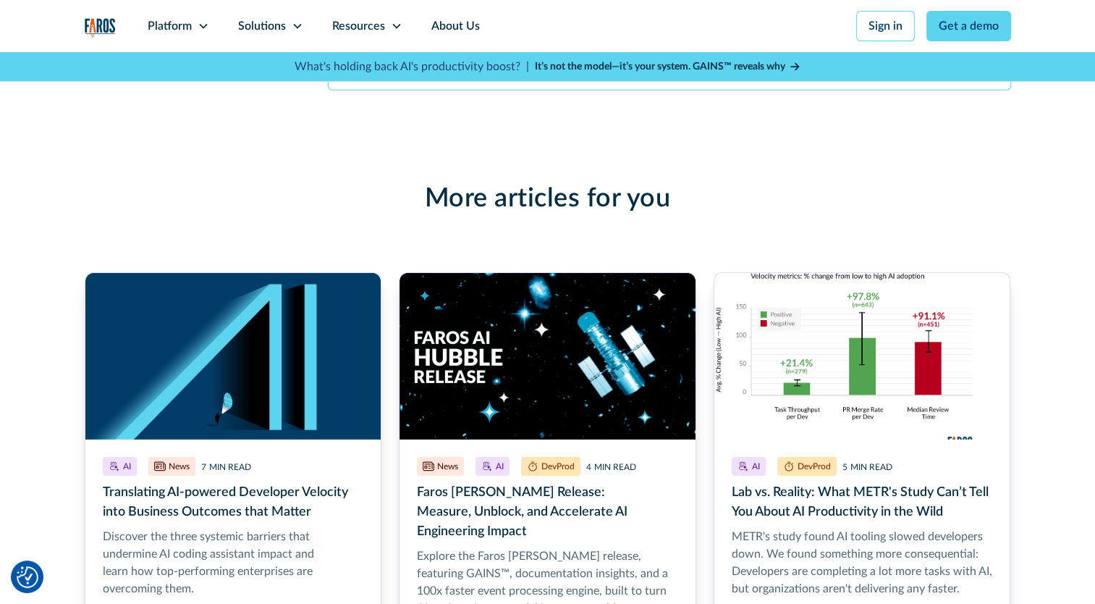
scroll to position [4632, 0]
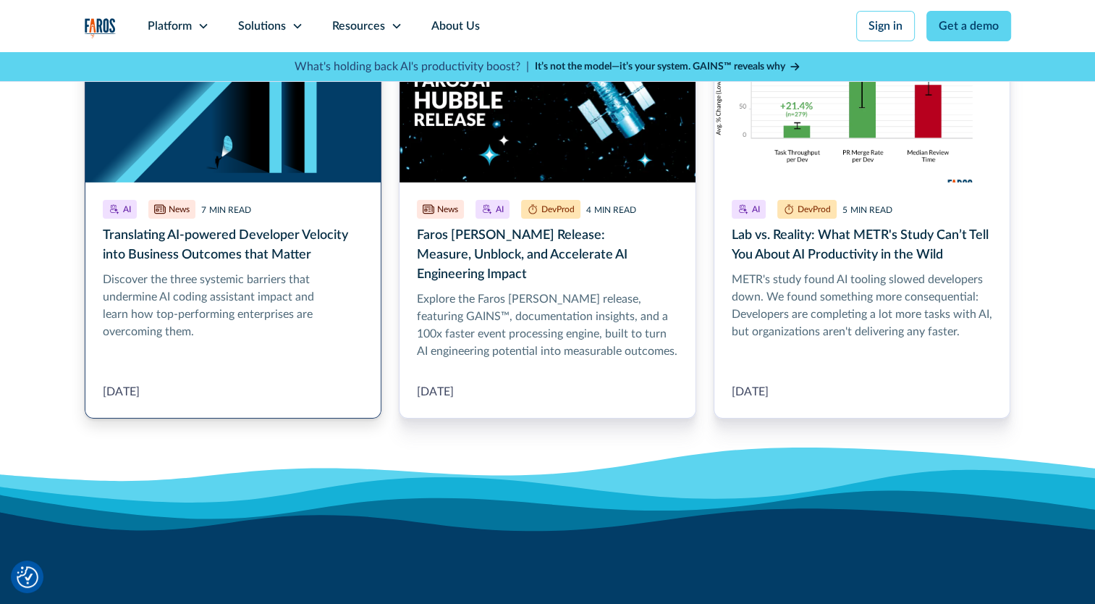
click at [136, 252] on link "More Blog Link" at bounding box center [233, 216] width 297 height 403
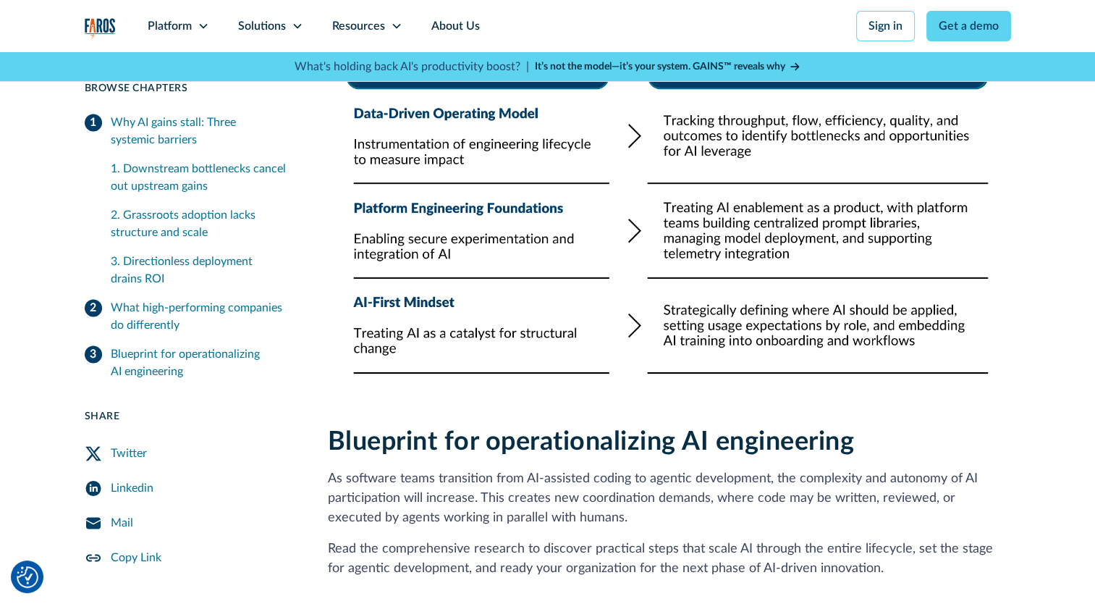
scroll to position [2026, 0]
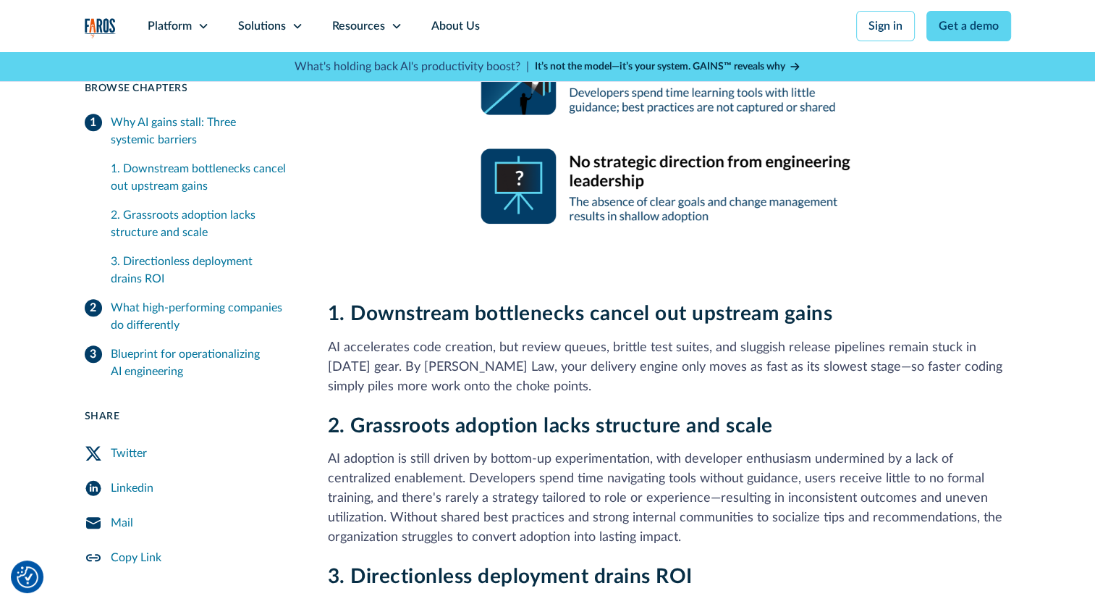
click at [148, 164] on div "1. Downstream bottlenecks cancel out upstream gains" at bounding box center [202, 177] width 182 height 35
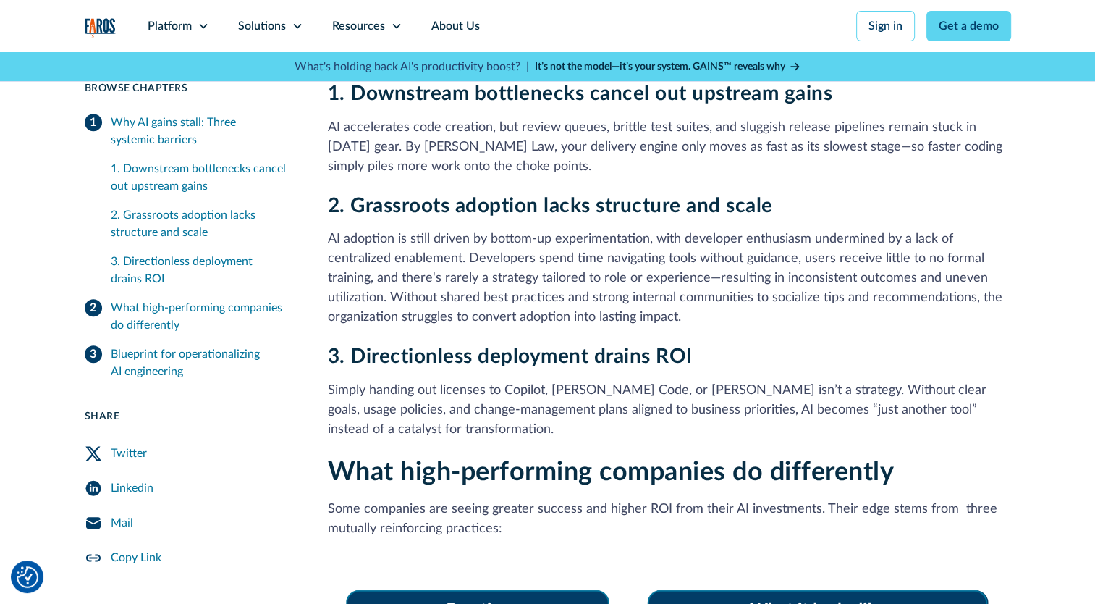
drag, startPoint x: 143, startPoint y: 228, endPoint x: 148, endPoint y: 280, distance: 52.4
click at [143, 229] on div "2. Grassroots adoption lacks structure and scale" at bounding box center [202, 223] width 182 height 35
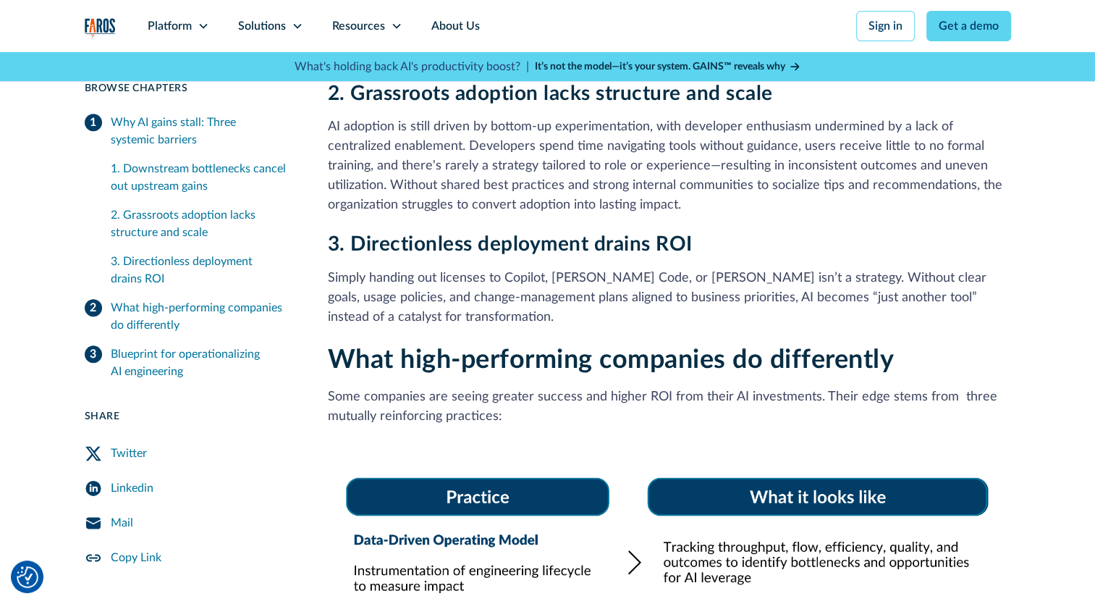
click at [148, 326] on div "What high-performing companies do differently" at bounding box center [202, 316] width 182 height 35
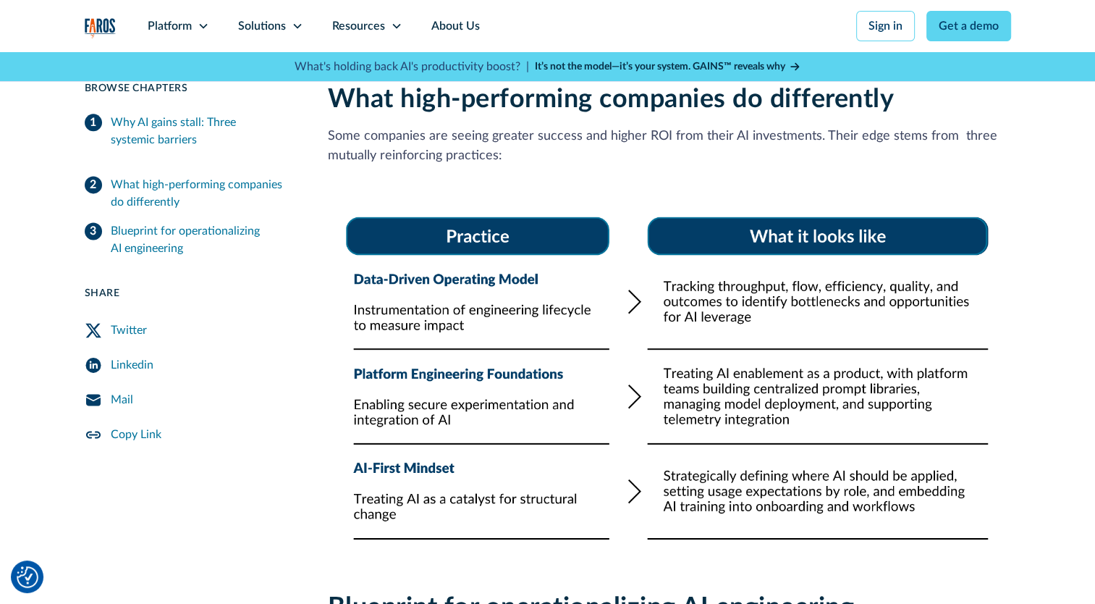
click at [153, 356] on div "7 min read Browse Chapters 7 min read Why AI gains stall: Three systemic barrie…" at bounding box center [189, 243] width 208 height 417
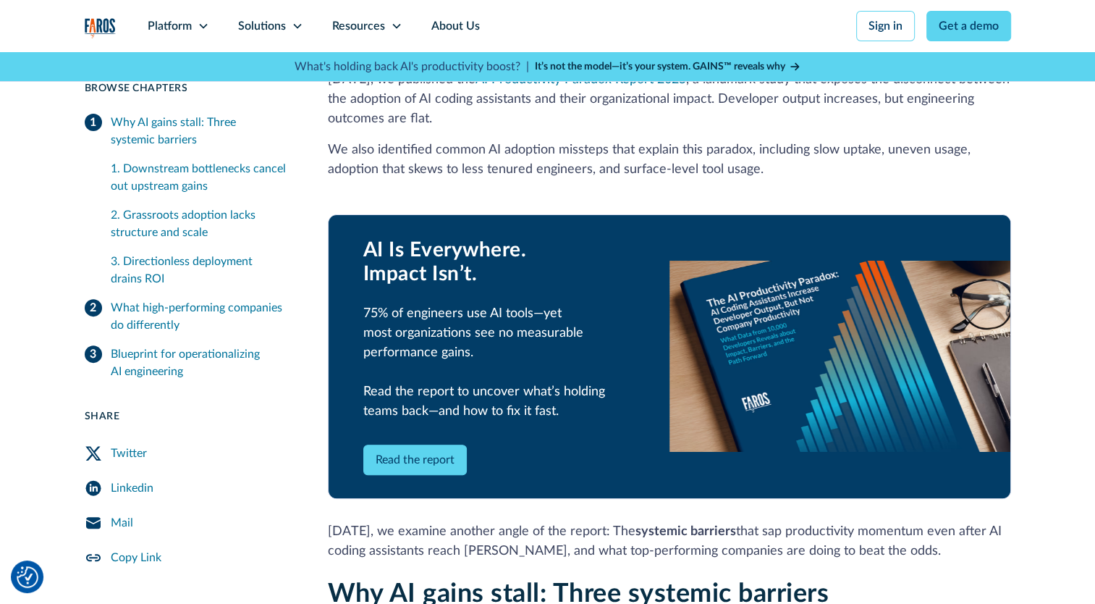
scroll to position [434, 0]
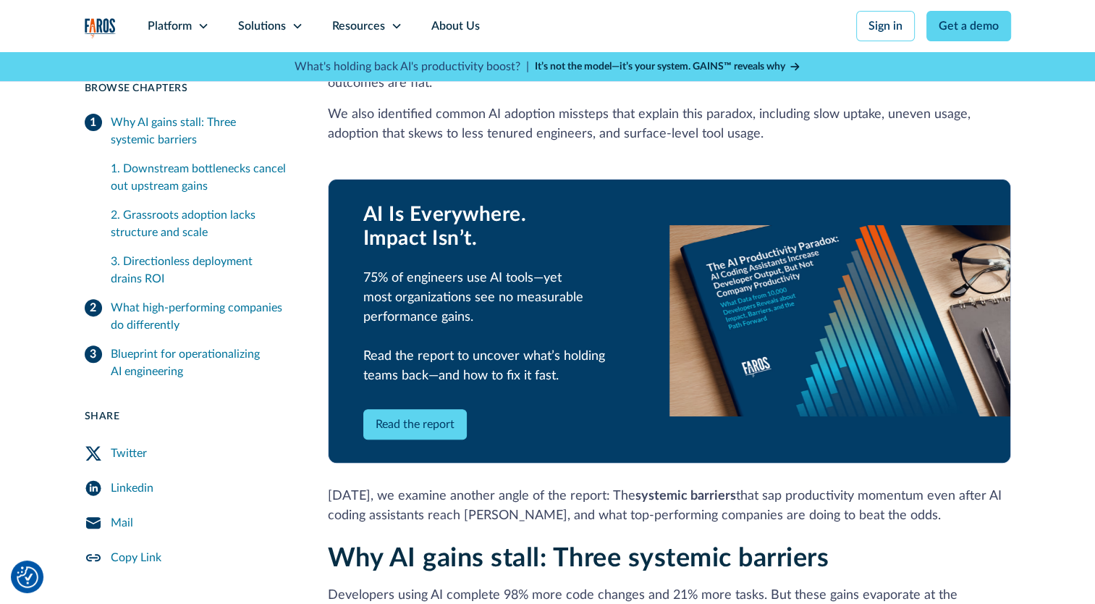
click at [434, 420] on link "Read the report" at bounding box center [414, 424] width 103 height 30
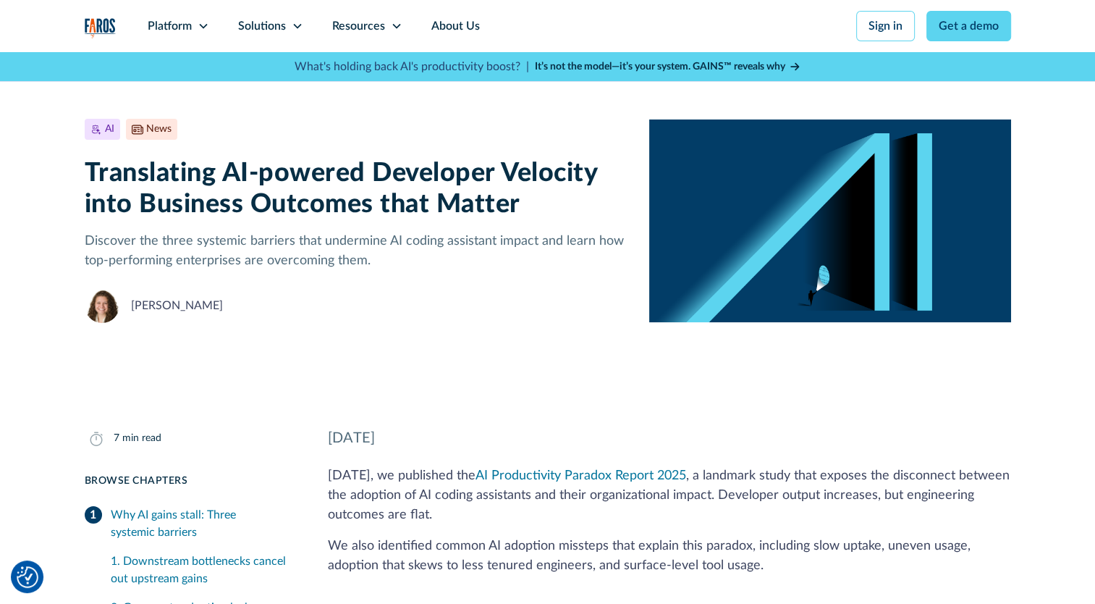
scroll to position [0, 0]
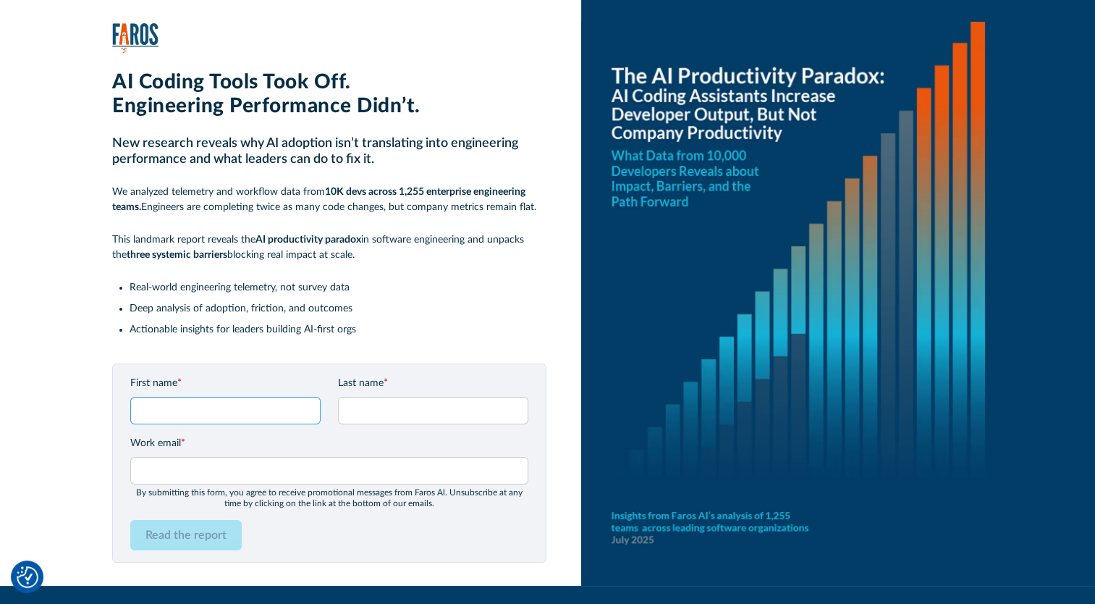
drag, startPoint x: 202, startPoint y: 402, endPoint x: 212, endPoint y: 405, distance: 10.4
click at [202, 402] on input "First name *" at bounding box center [225, 411] width 190 height 28
type input "Maria"
type input "Garbuzova-Schlifter"
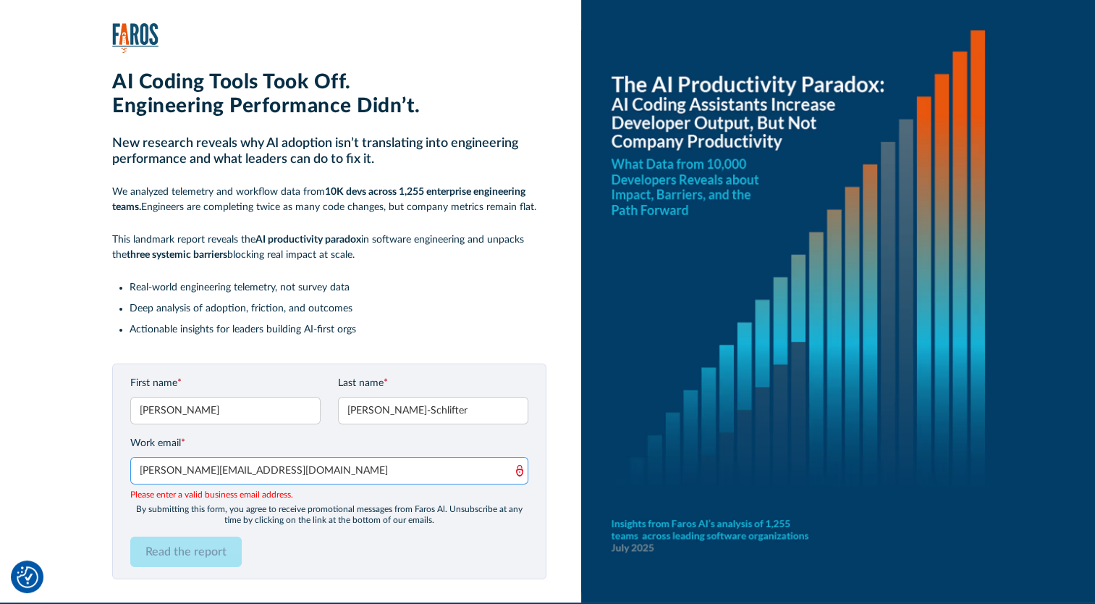
click at [0, 449] on html "We value your privacy We use cookies to enhance your browsing experience, serve…" at bounding box center [547, 302] width 1095 height 604
type input "mgarbuzova@microsoft.com"
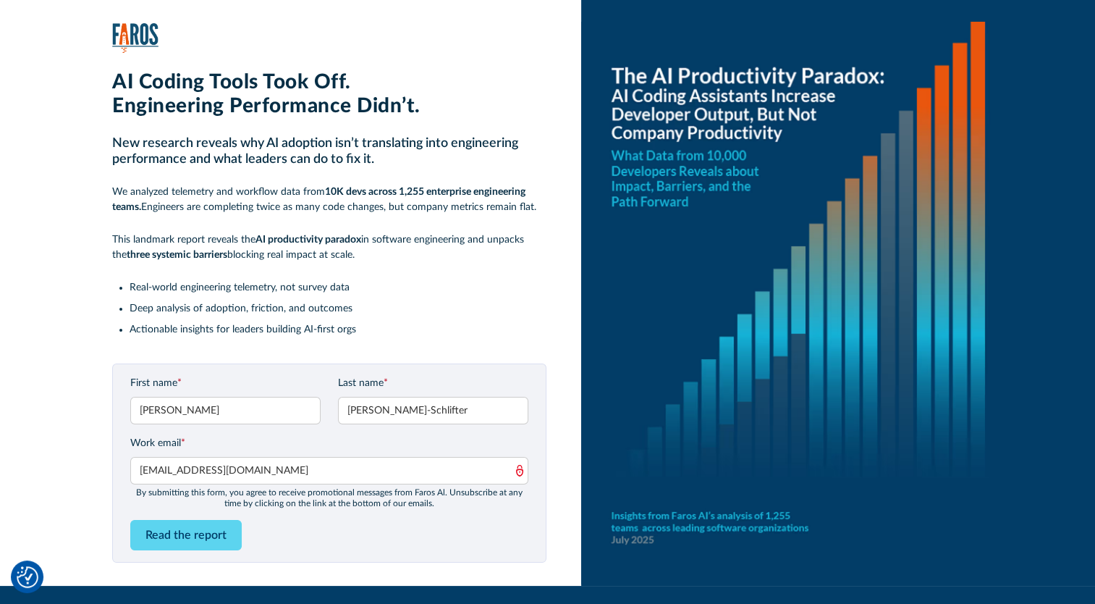
click at [295, 504] on div "By submitting this form, you agree to receive promotional messages from Faros A…" at bounding box center [329, 497] width 398 height 21
click at [187, 538] on input "Read the report" at bounding box center [185, 535] width 111 height 30
